Goal: Transaction & Acquisition: Book appointment/travel/reservation

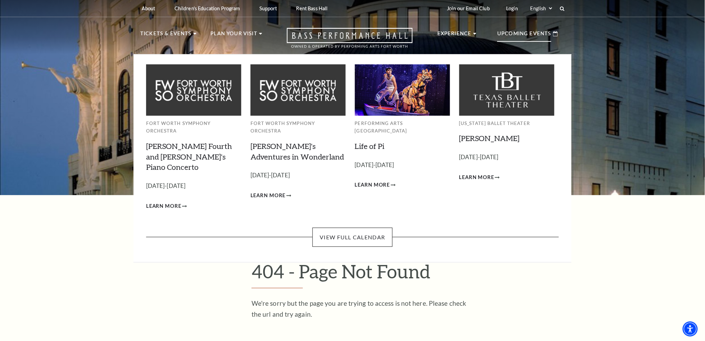
click at [538, 31] on p "Upcoming Events" at bounding box center [525, 35] width 54 height 12
click at [349, 228] on link "View Full Calendar" at bounding box center [353, 237] width 80 height 19
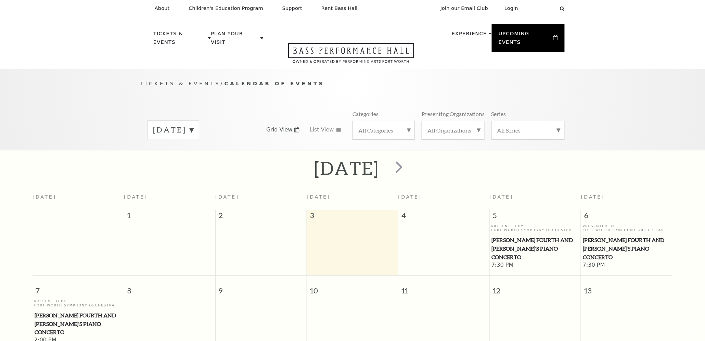
scroll to position [60, 0]
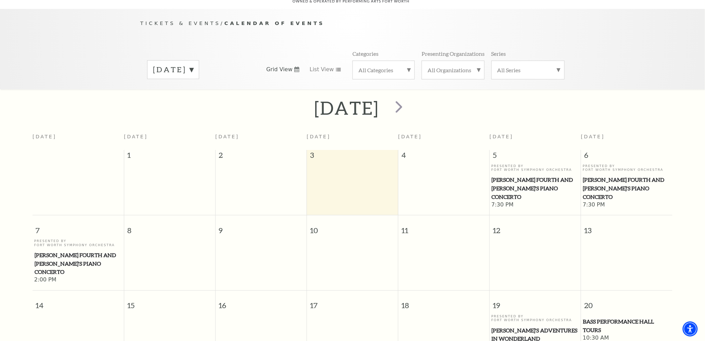
click at [193, 64] on label "[DATE]" at bounding box center [173, 69] width 40 height 11
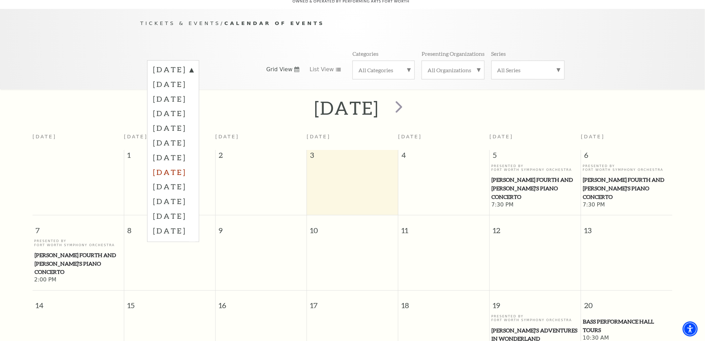
click at [177, 165] on label "[DATE]" at bounding box center [173, 172] width 40 height 15
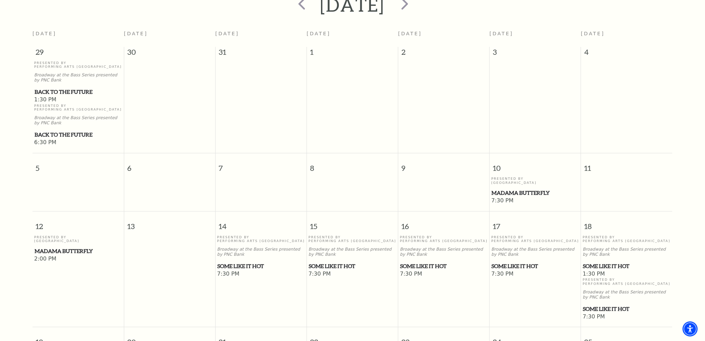
scroll to position [176, 0]
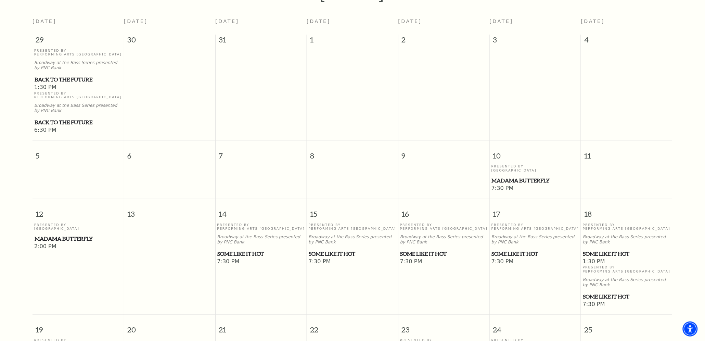
click at [258, 250] on span "Some Like It Hot" at bounding box center [261, 254] width 87 height 9
